Goal: Navigation & Orientation: Find specific page/section

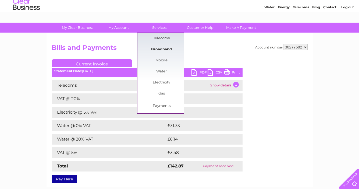
click at [163, 48] on link "Broadband" at bounding box center [161, 49] width 44 height 11
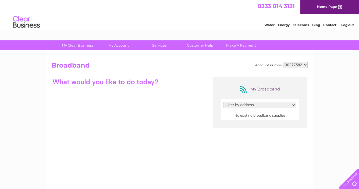
click at [295, 104] on select "Filter by address..." at bounding box center [260, 105] width 73 height 6
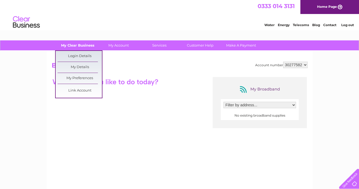
click at [83, 46] on link "My Clear Business" at bounding box center [77, 45] width 44 height 10
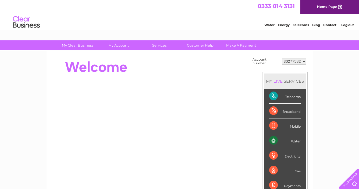
click at [295, 111] on div "Broadband" at bounding box center [286, 111] width 32 height 15
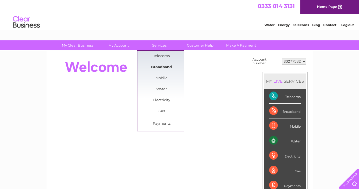
click at [160, 66] on link "Broadband" at bounding box center [161, 67] width 44 height 11
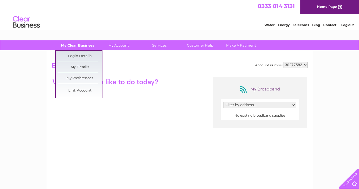
click at [84, 44] on link "My Clear Business" at bounding box center [77, 45] width 44 height 10
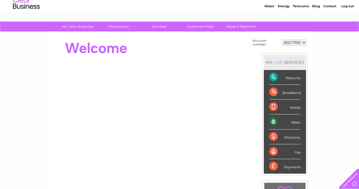
scroll to position [19, 0]
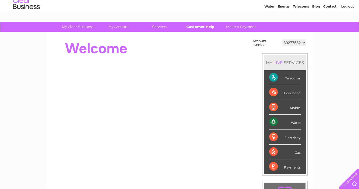
click at [204, 25] on link "Customer Help" at bounding box center [200, 27] width 44 height 10
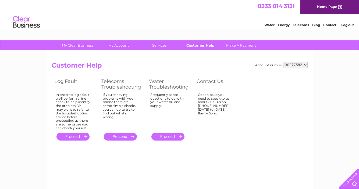
click at [206, 44] on link "Customer Help" at bounding box center [200, 45] width 44 height 10
